Goal: Find specific page/section: Find specific page/section

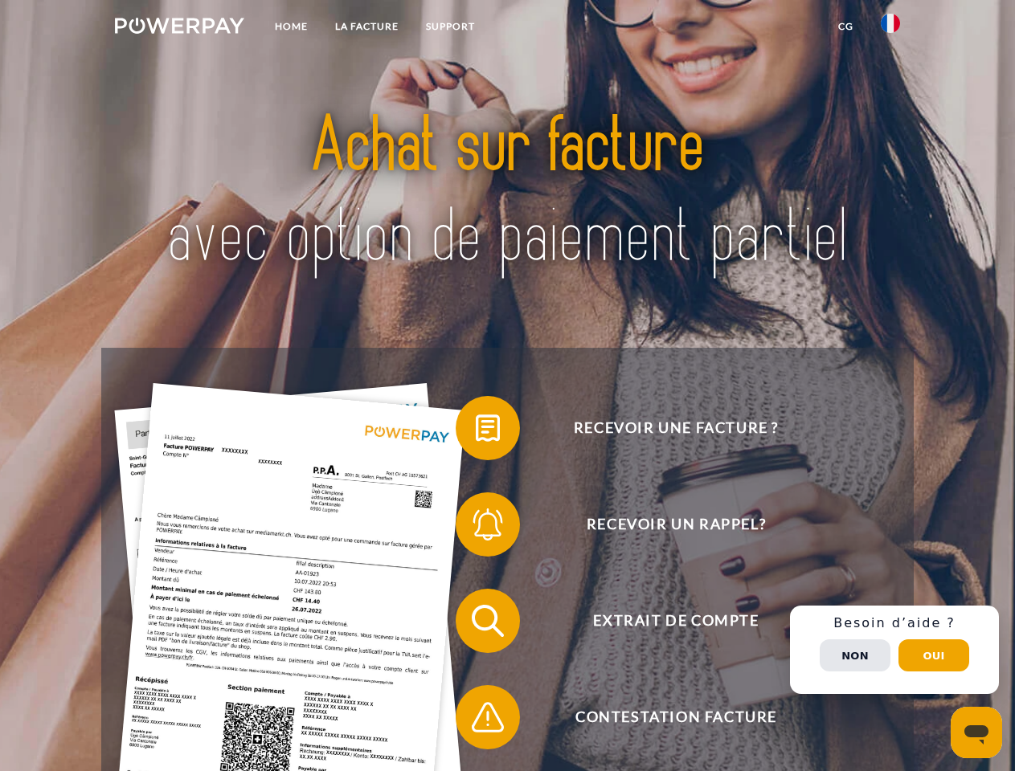
click at [179, 28] on img at bounding box center [179, 26] width 129 height 16
click at [890, 28] on img at bounding box center [890, 23] width 19 height 19
click at [845, 27] on link "CG" at bounding box center [845, 26] width 43 height 29
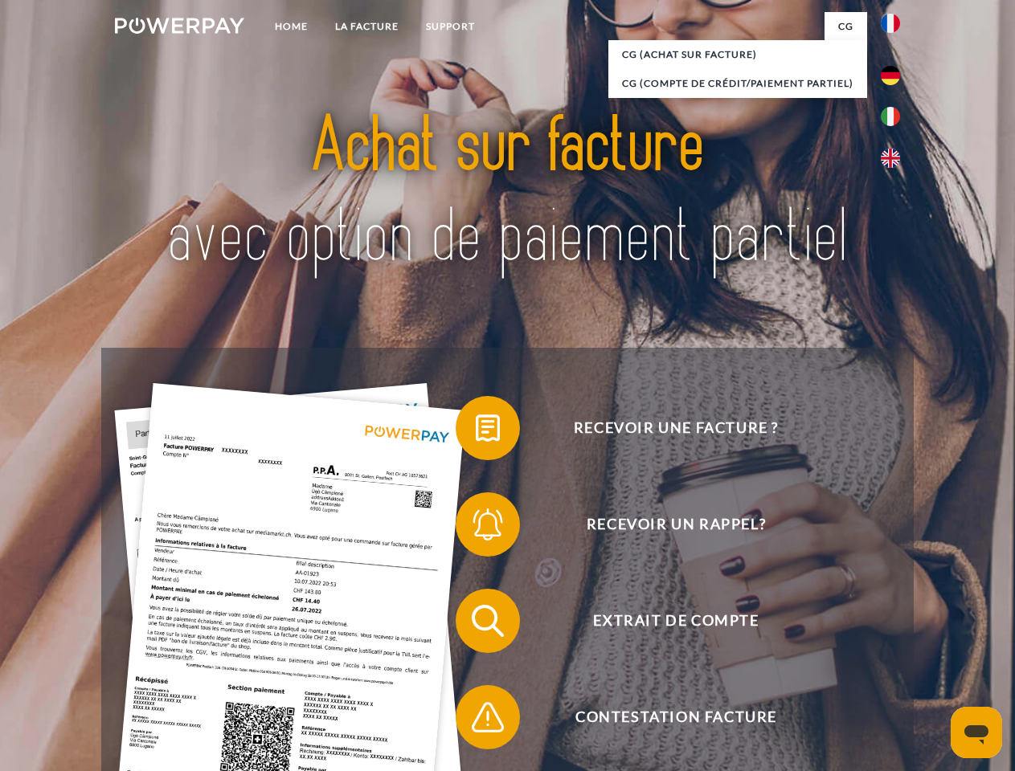
click at [476, 432] on span at bounding box center [463, 428] width 80 height 80
click at [476, 624] on span at bounding box center [463, 621] width 80 height 80
click at [476, 721] on span at bounding box center [463, 717] width 80 height 80
click at [894, 650] on div "Recevoir une facture ? Recevoir un rappel? Extrait de compte retour" at bounding box center [507, 669] width 812 height 643
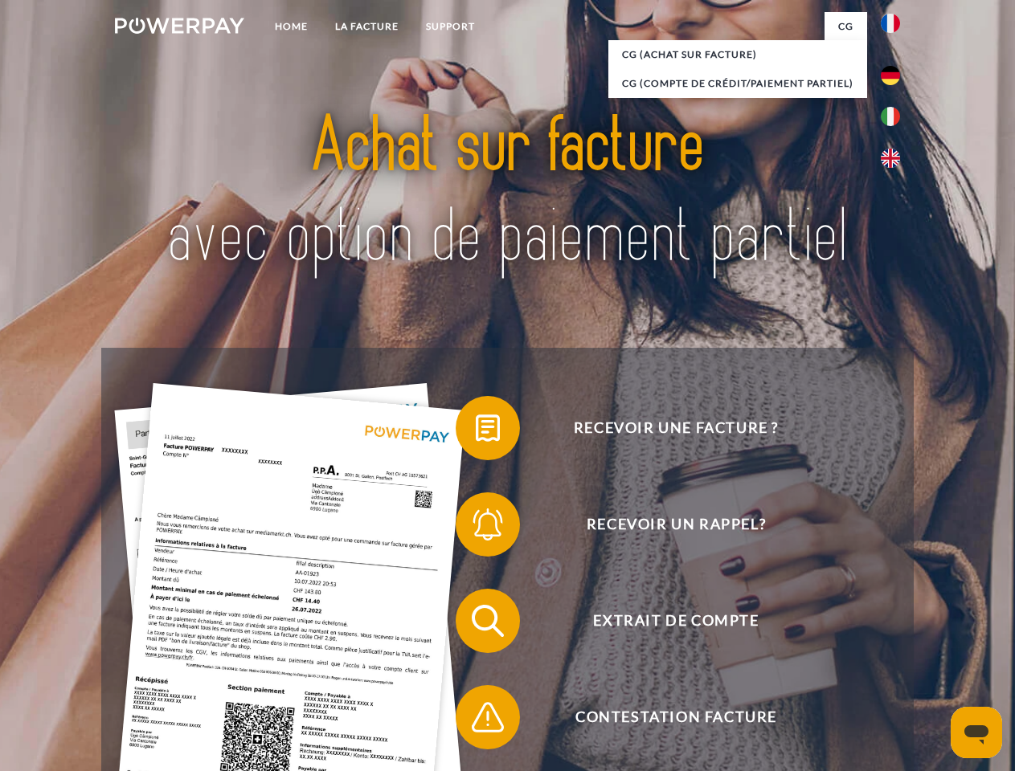
click at [855, 653] on span "Extrait de compte" at bounding box center [676, 621] width 394 height 64
click at [934, 656] on header "Home LA FACTURE Support" at bounding box center [507, 555] width 1015 height 1110
